Goal: Task Accomplishment & Management: Manage account settings

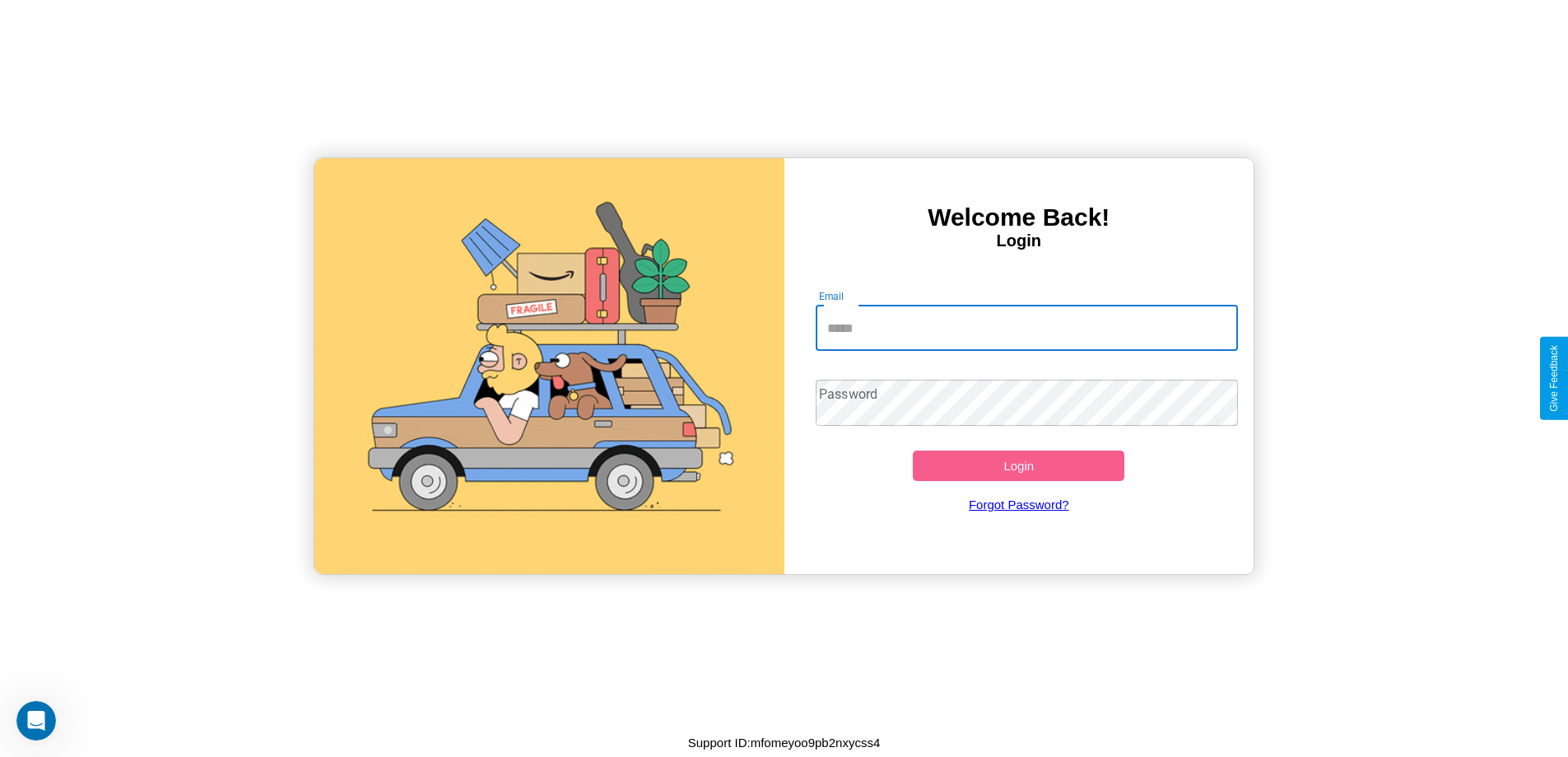
click at [1035, 328] on input "Email" at bounding box center [1027, 327] width 423 height 46
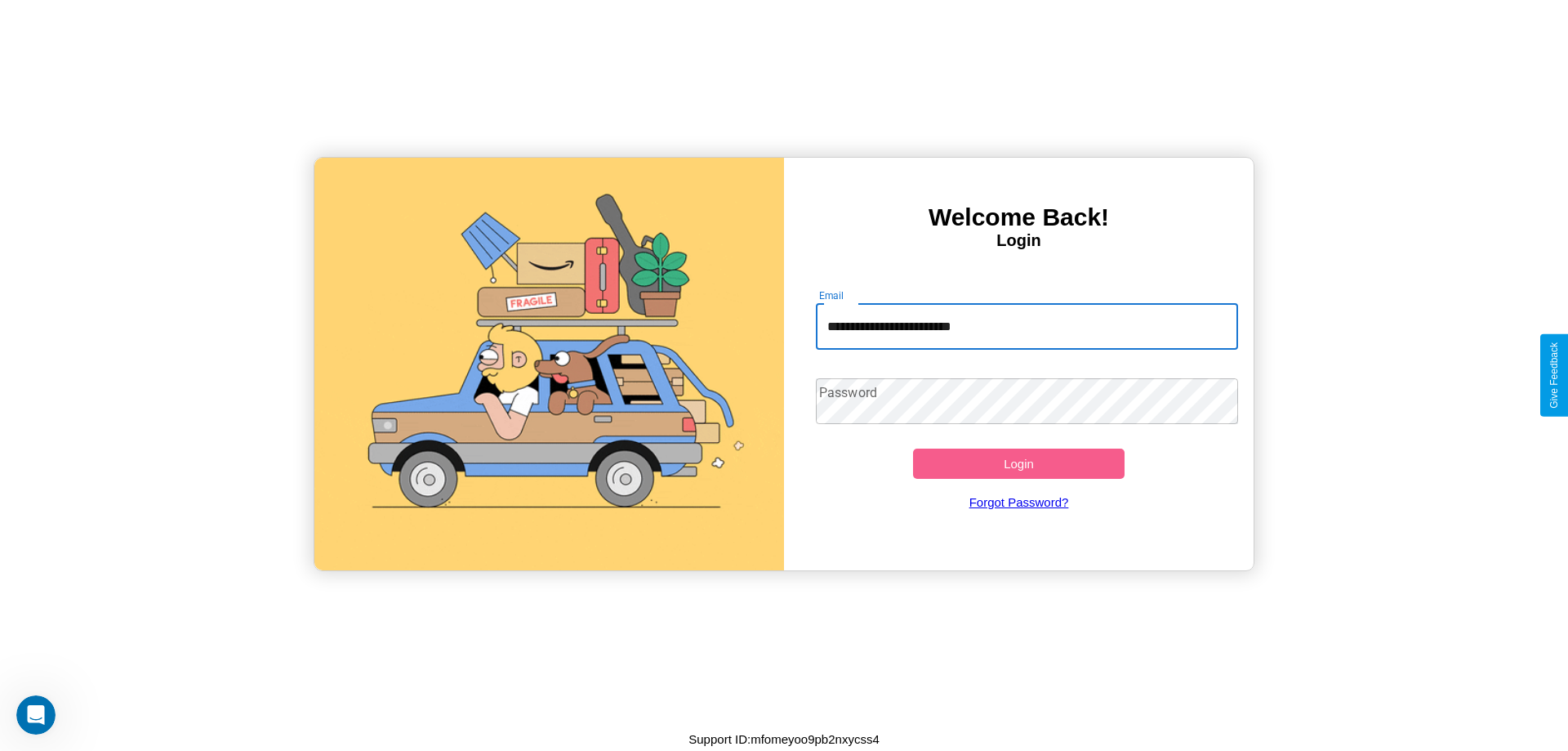
type input "**********"
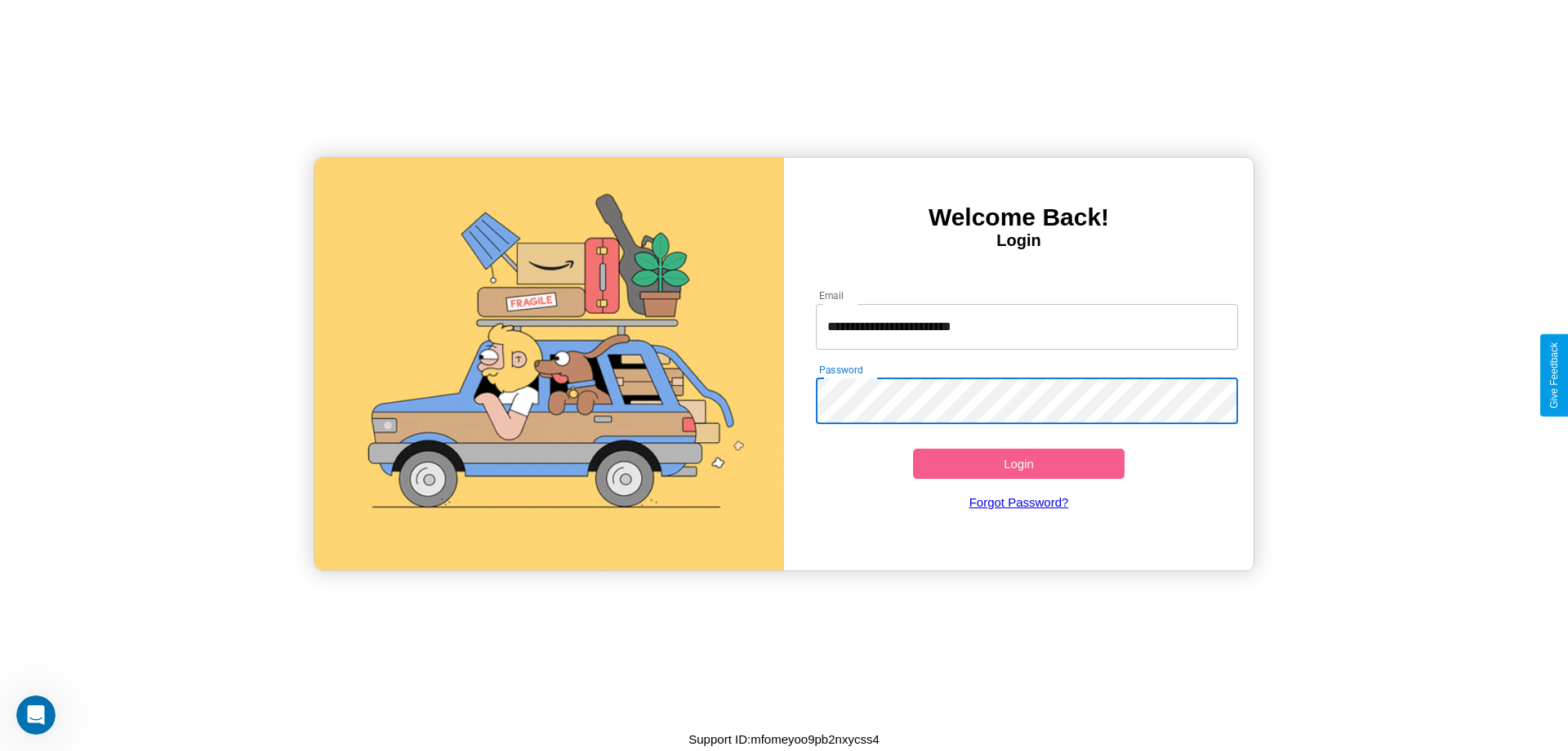
click at [1019, 463] on button "Login" at bounding box center [1019, 463] width 211 height 30
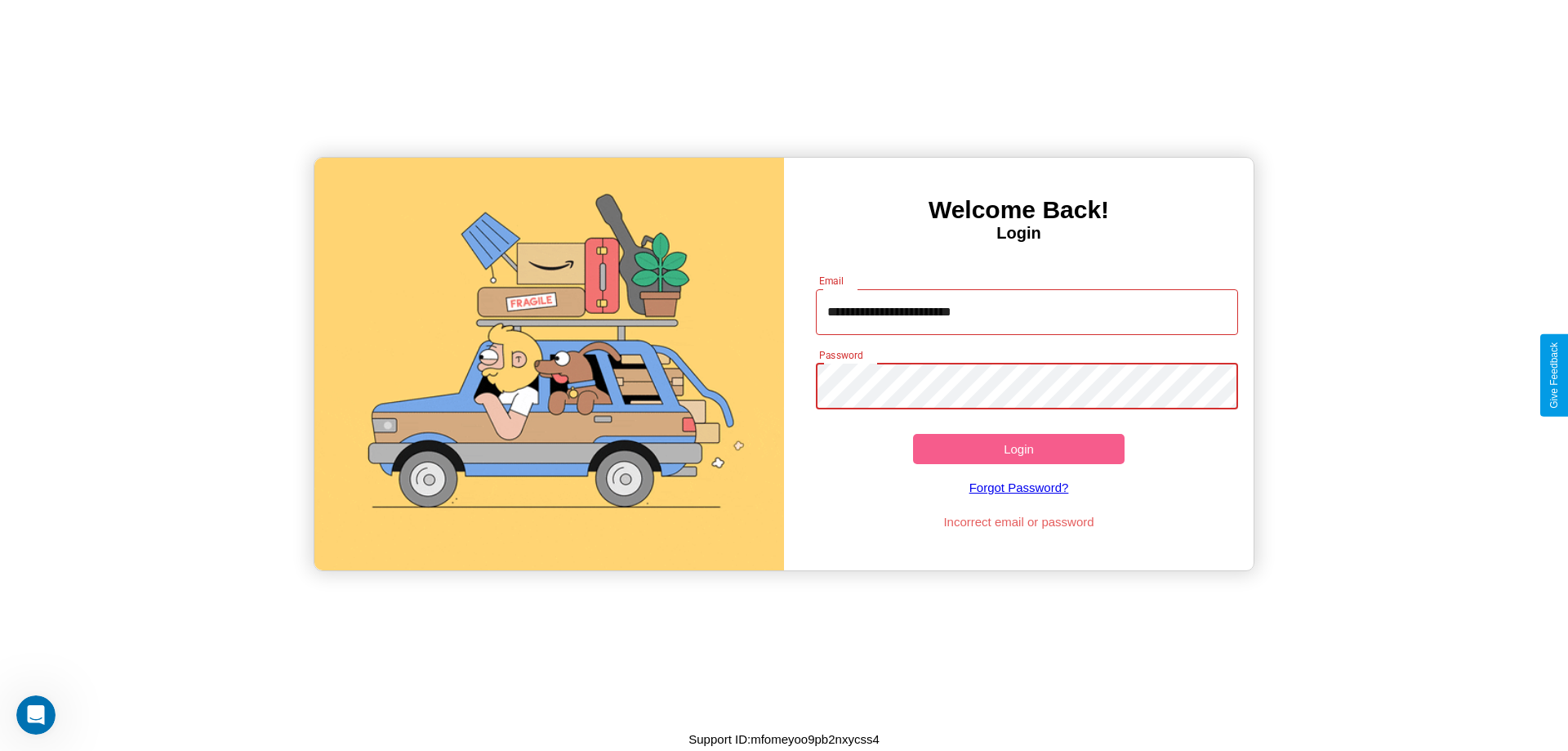
click at [1019, 449] on button "Login" at bounding box center [1019, 449] width 211 height 30
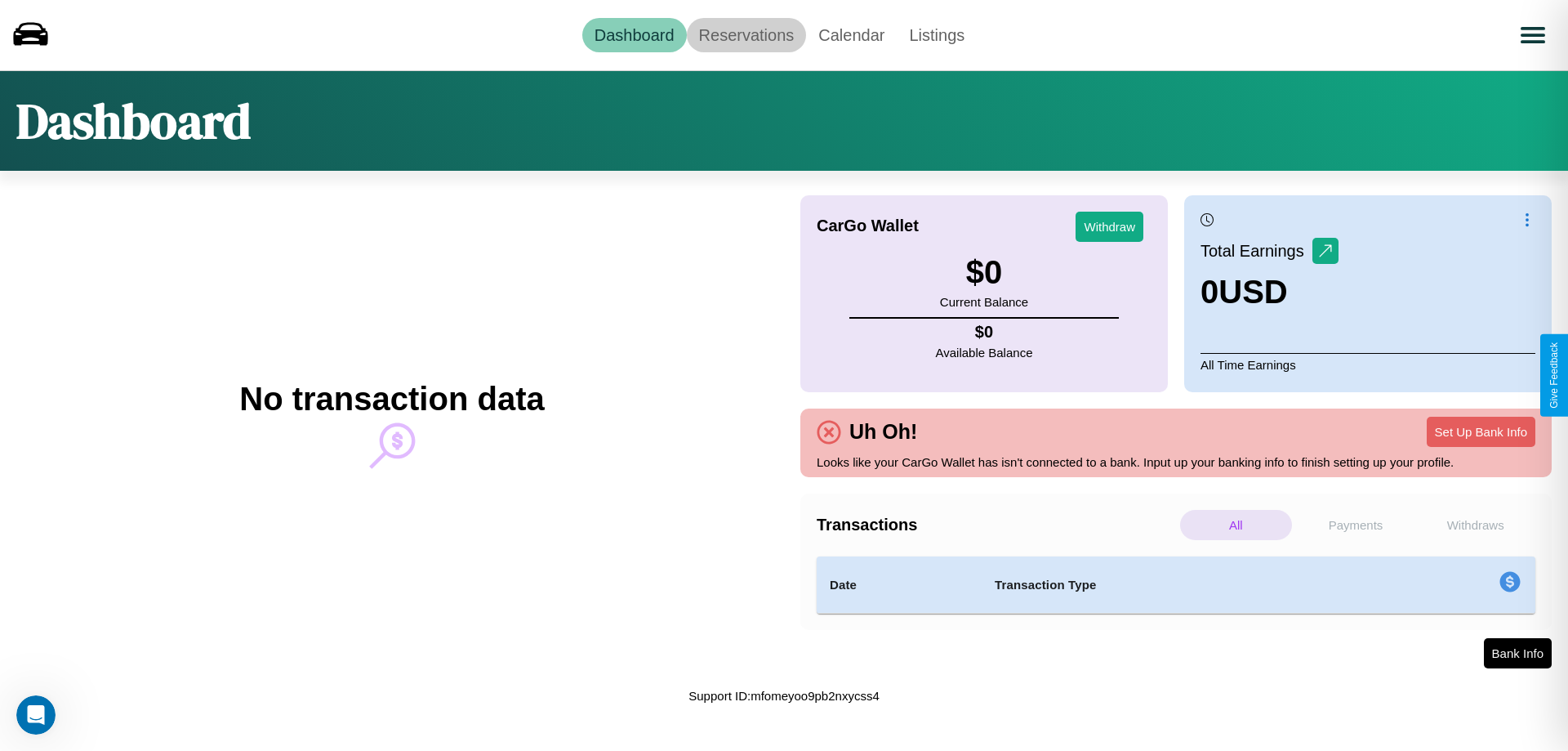
click at [746, 35] on link "Reservations" at bounding box center [747, 36] width 120 height 35
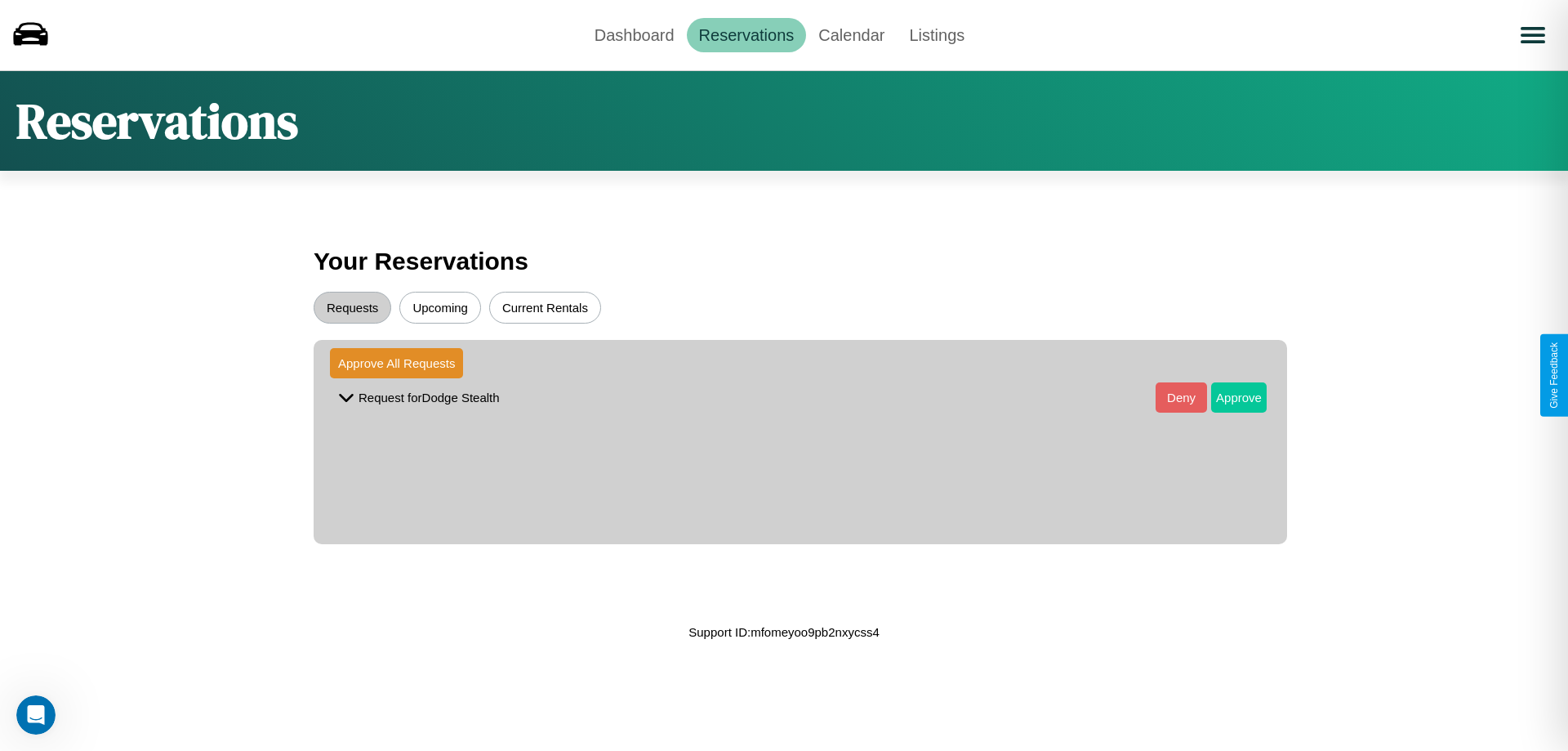
click at [1227, 397] on button "Approve" at bounding box center [1239, 397] width 55 height 30
